Goal: Complete application form

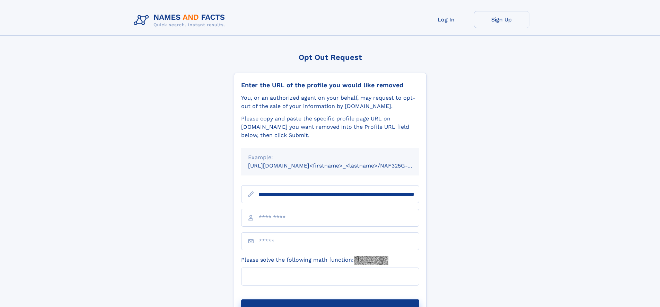
scroll to position [0, 82]
type input "**********"
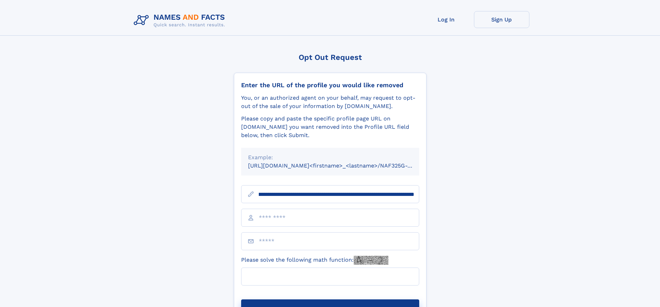
scroll to position [0, 82]
type input "**********"
